Goal: Information Seeking & Learning: Learn about a topic

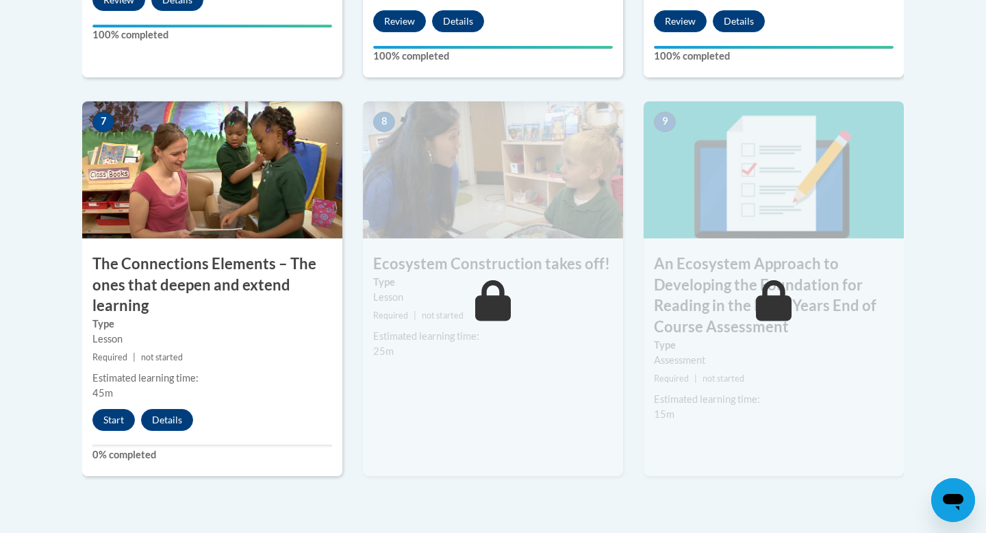
scroll to position [1167, 0]
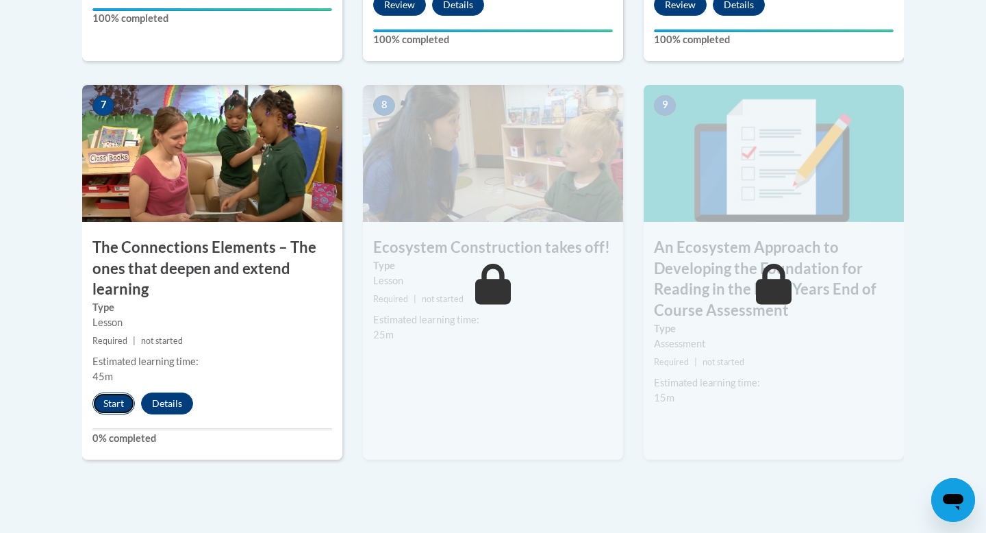
click at [116, 406] on button "Start" at bounding box center [113, 404] width 42 height 22
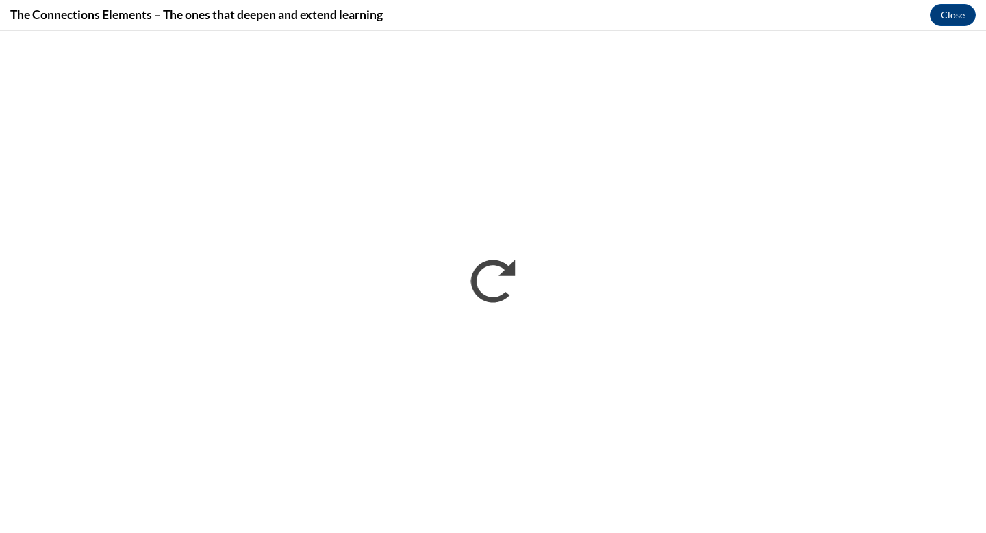
scroll to position [0, 0]
